Goal: Navigation & Orientation: Find specific page/section

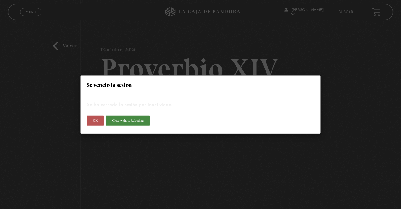
click at [93, 119] on button "OK" at bounding box center [95, 121] width 17 height 10
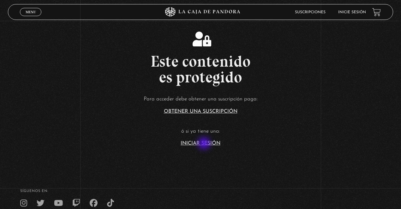
click at [205, 144] on link "Iniciar Sesión" at bounding box center [201, 143] width 40 height 5
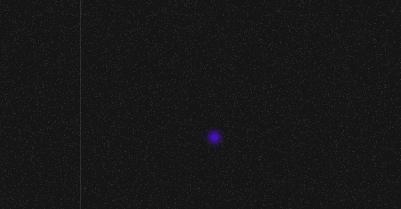
type input "lisbethfelixpaulino"
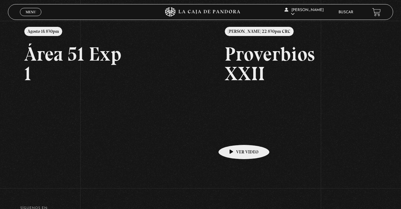
scroll to position [84, 0]
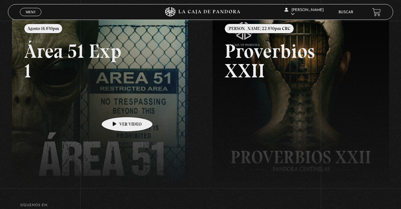
click at [117, 107] on link at bounding box center [212, 118] width 401 height 209
